Goal: Information Seeking & Learning: Learn about a topic

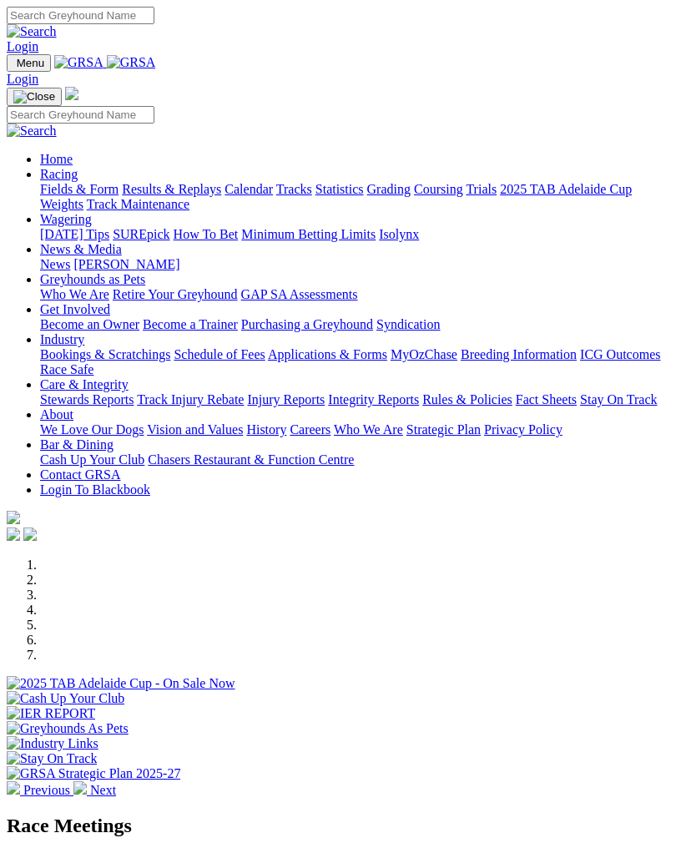
scroll to position [529, 0]
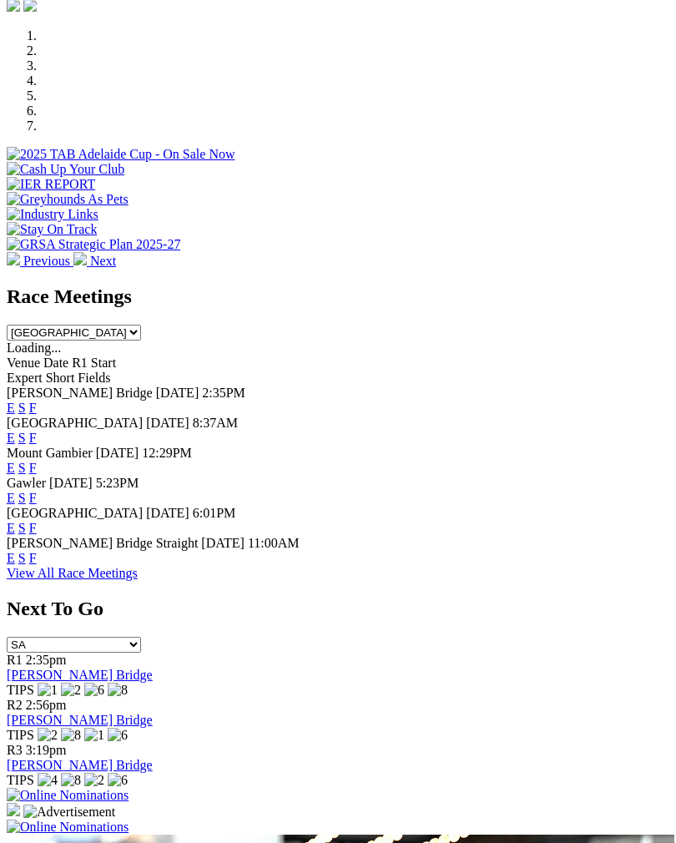
click at [37, 401] on link "F" at bounding box center [33, 408] width 8 height 14
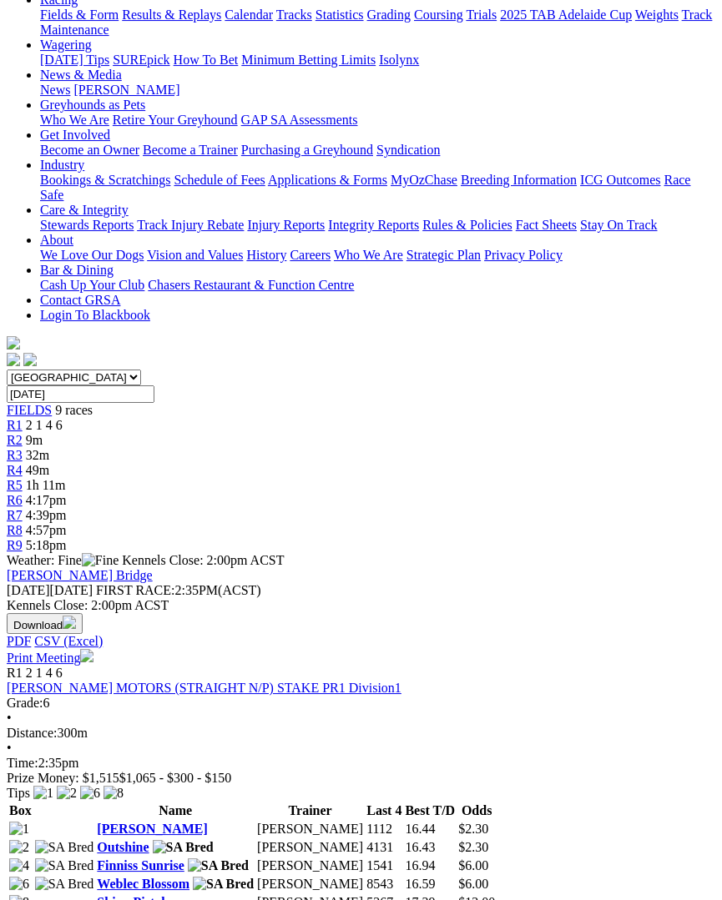
scroll to position [139, 0]
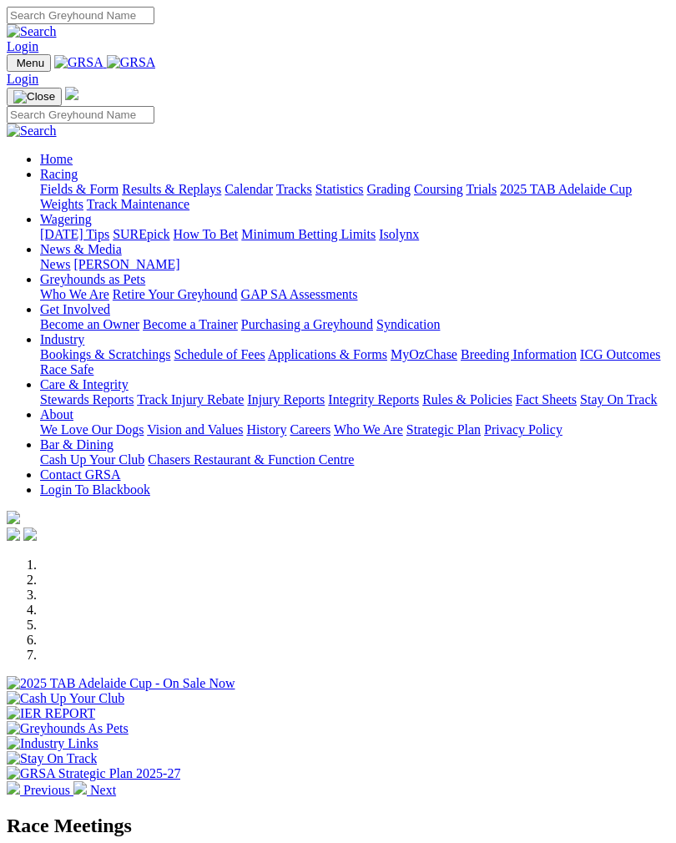
scroll to position [556, 0]
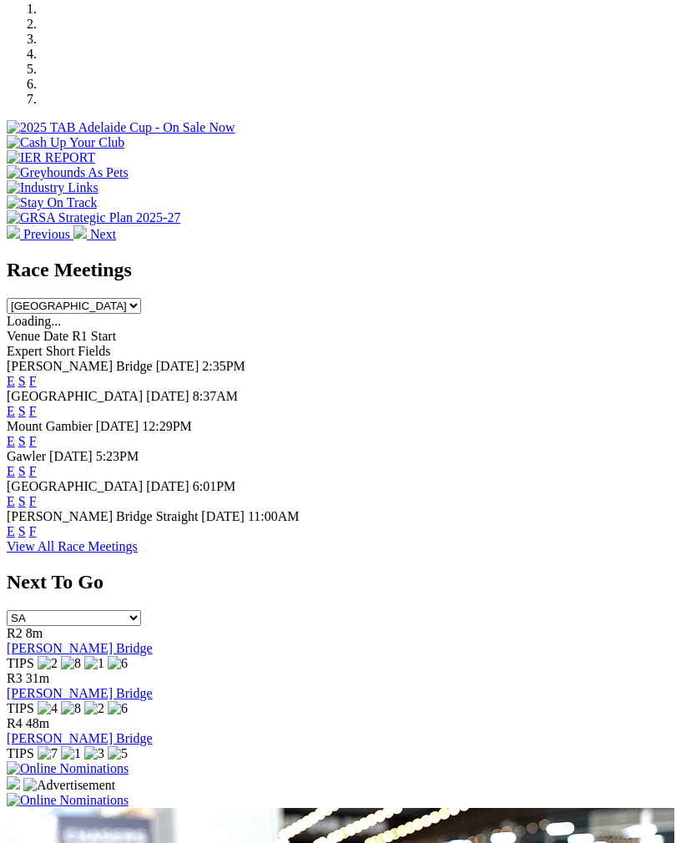
click at [37, 524] on link "F" at bounding box center [33, 531] width 8 height 14
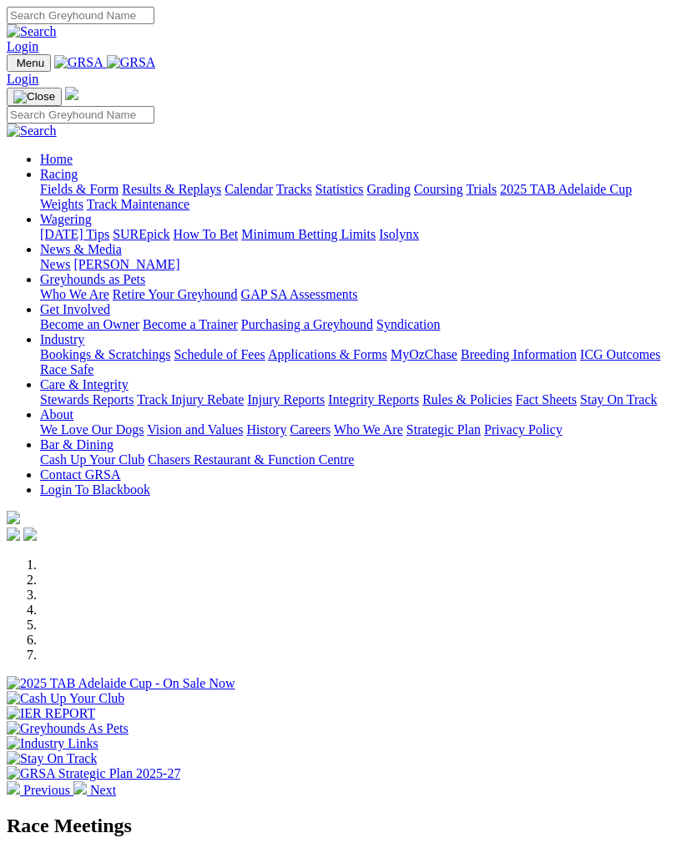
scroll to position [556, 0]
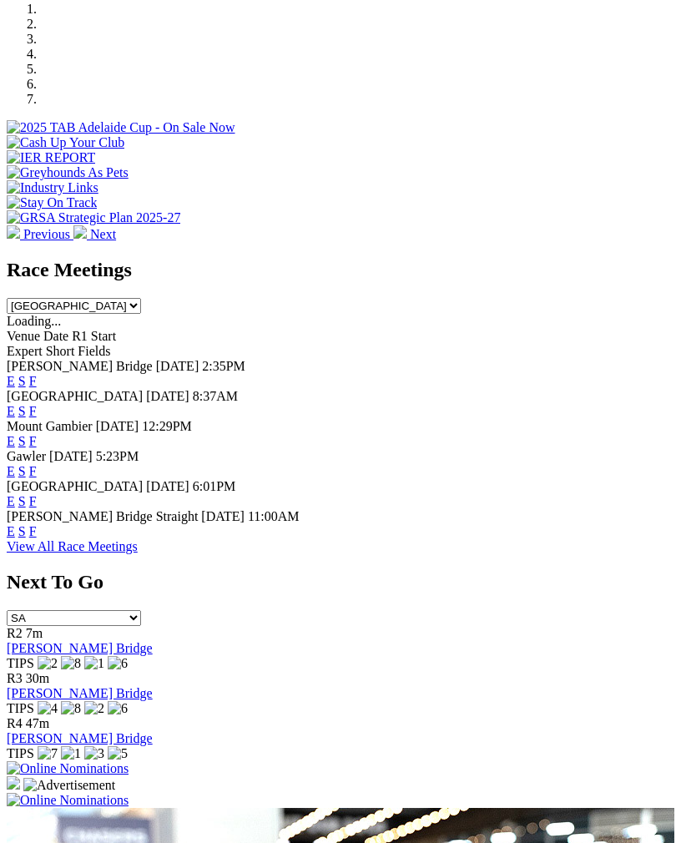
click at [37, 434] on link "F" at bounding box center [33, 441] width 8 height 14
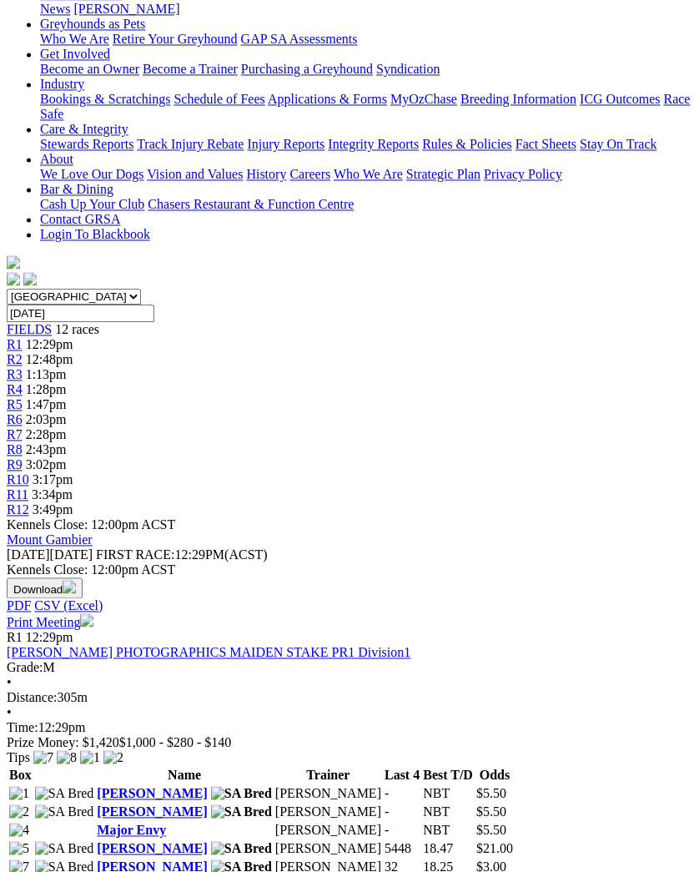
scroll to position [258, 0]
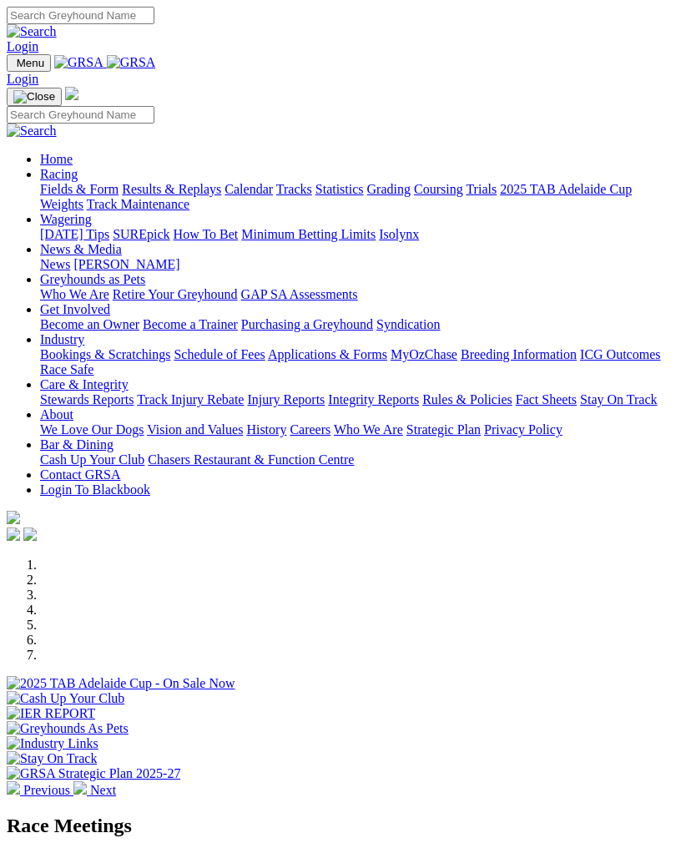
scroll to position [556, 0]
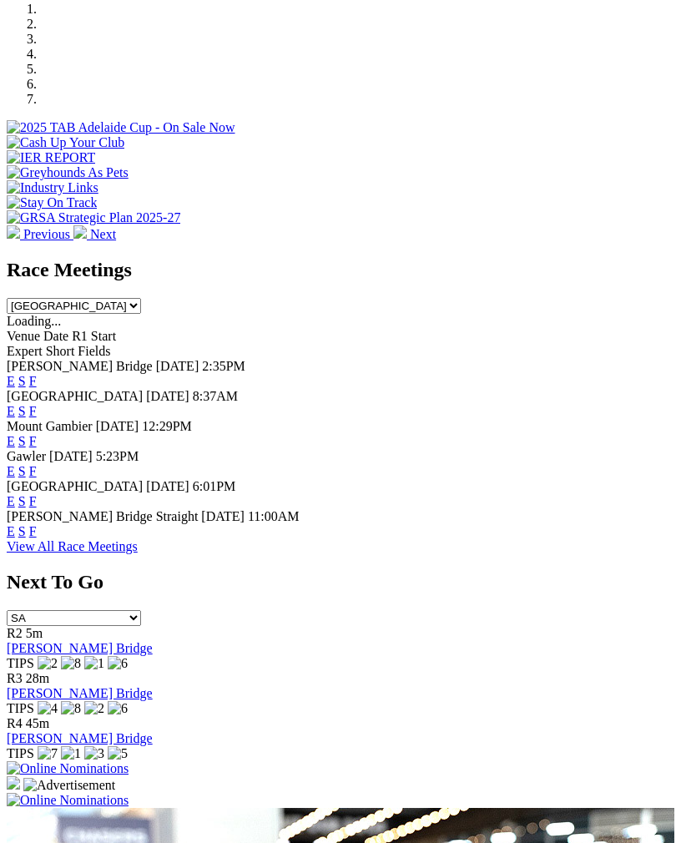
click at [37, 374] on link "F" at bounding box center [33, 381] width 8 height 14
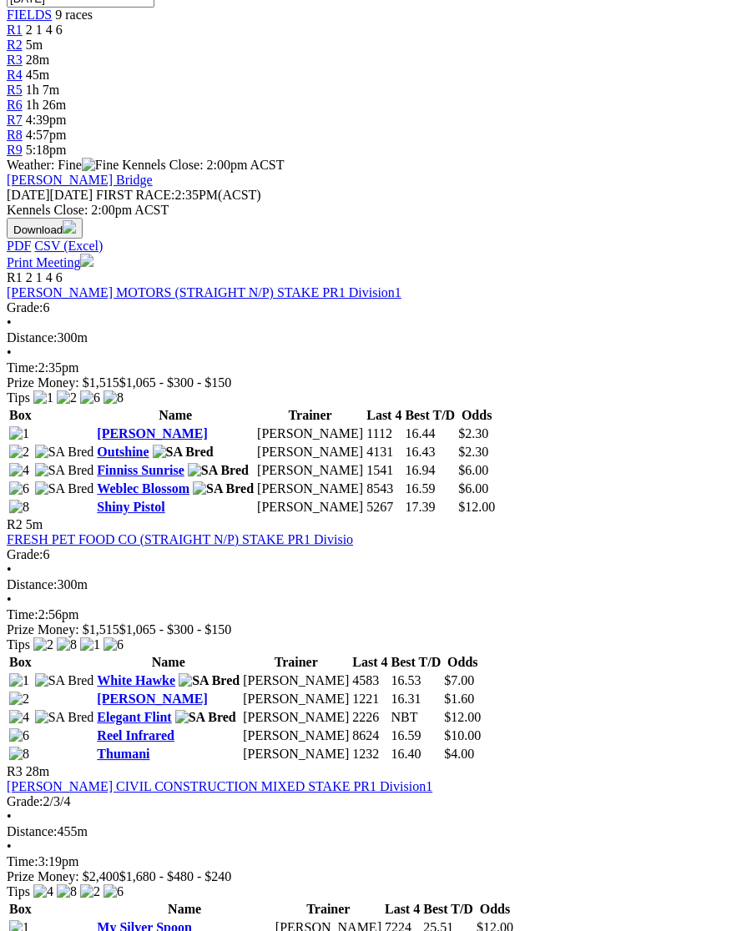
scroll to position [567, 0]
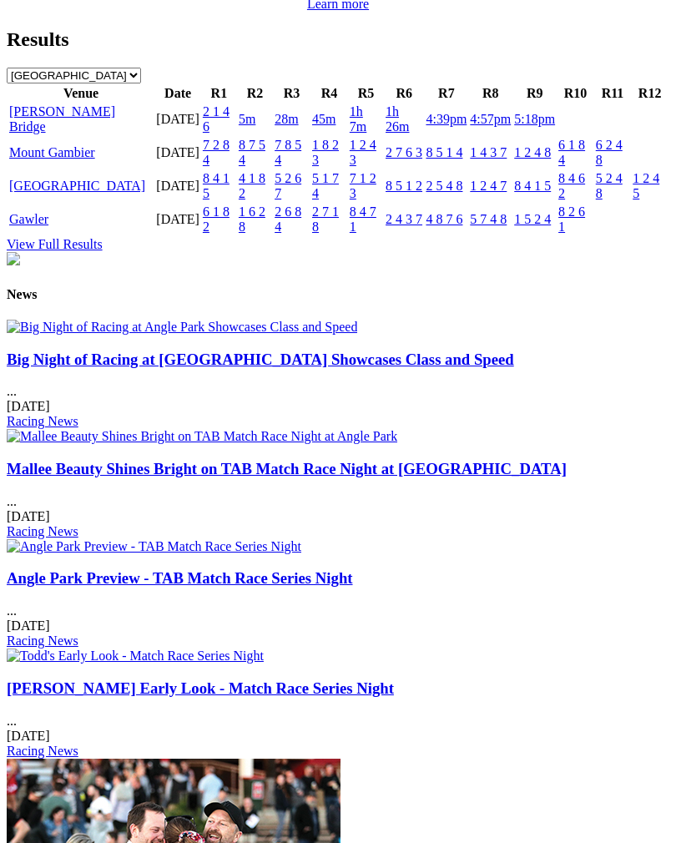
scroll to position [1933, 0]
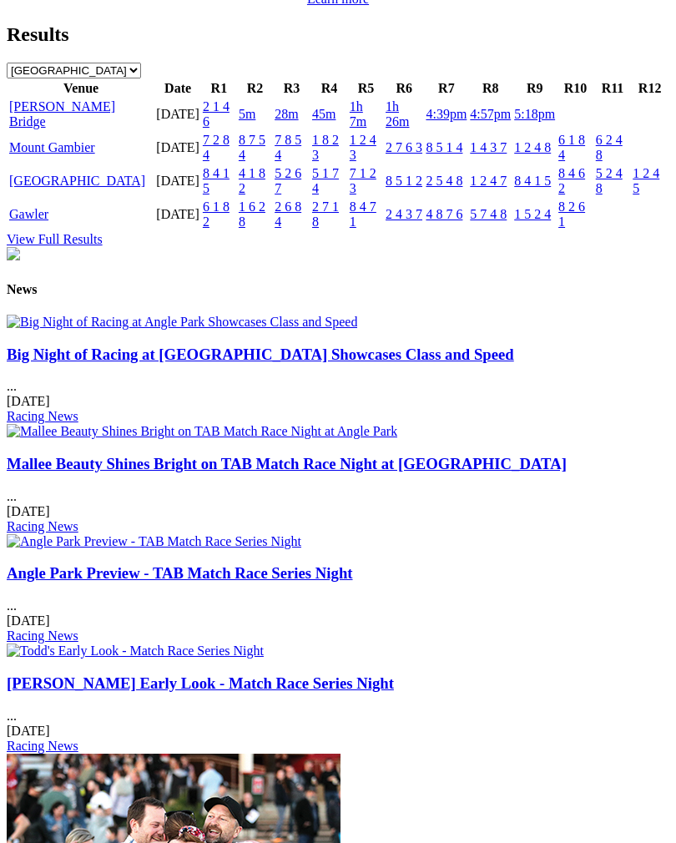
click at [91, 128] on link "[PERSON_NAME] Bridge" at bounding box center [62, 113] width 106 height 29
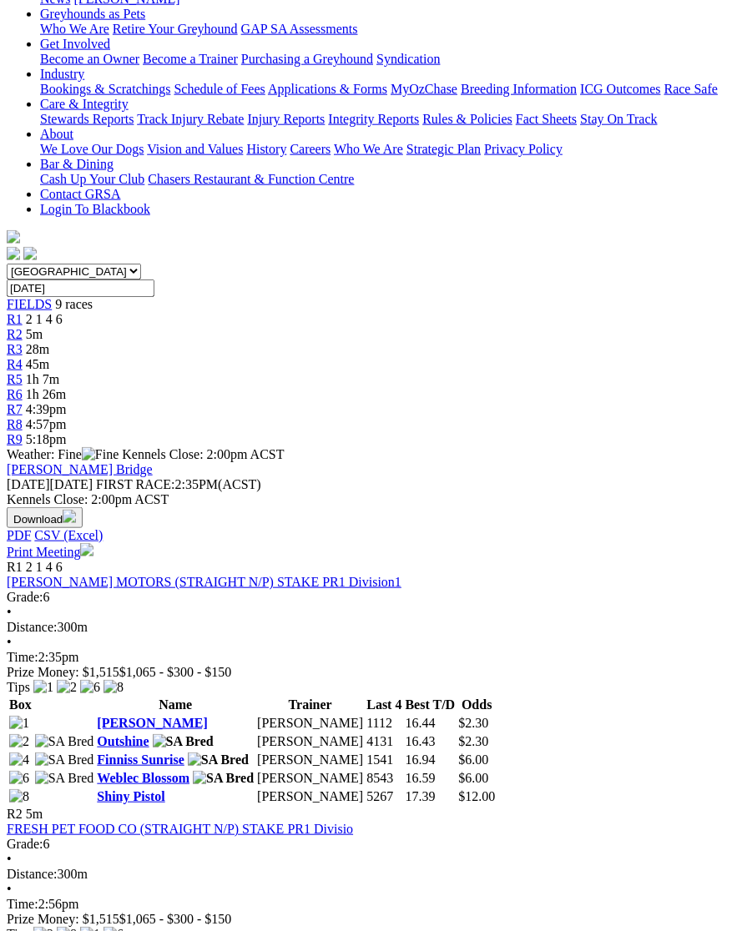
scroll to position [271, 0]
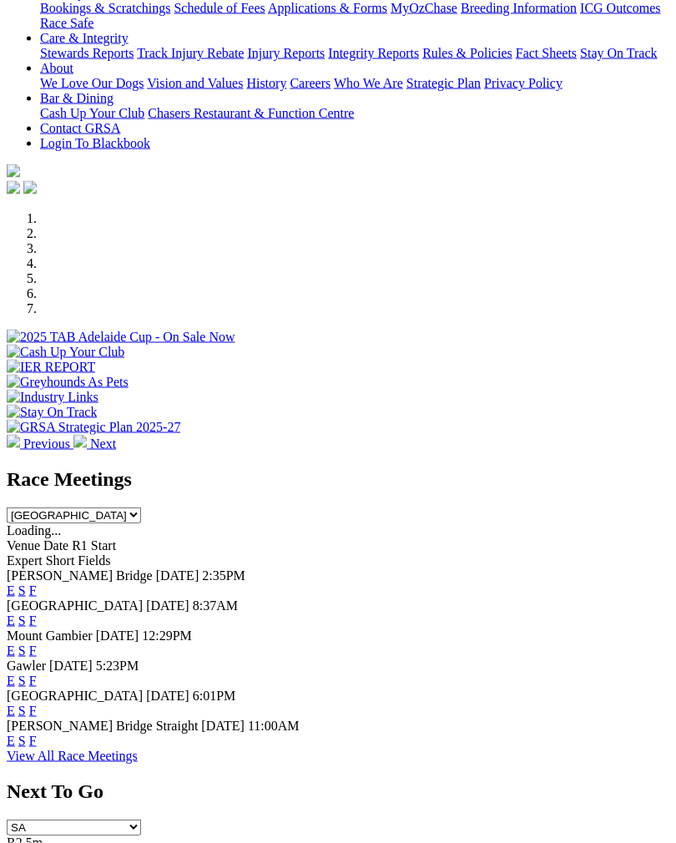
scroll to position [347, 0]
click at [103, 726] on div "[PERSON_NAME] Bridge Straight [DATE] 11:00AM" at bounding box center [338, 725] width 662 height 15
click at [37, 733] on link "F" at bounding box center [33, 740] width 8 height 14
